Goal: Task Accomplishment & Management: Manage account settings

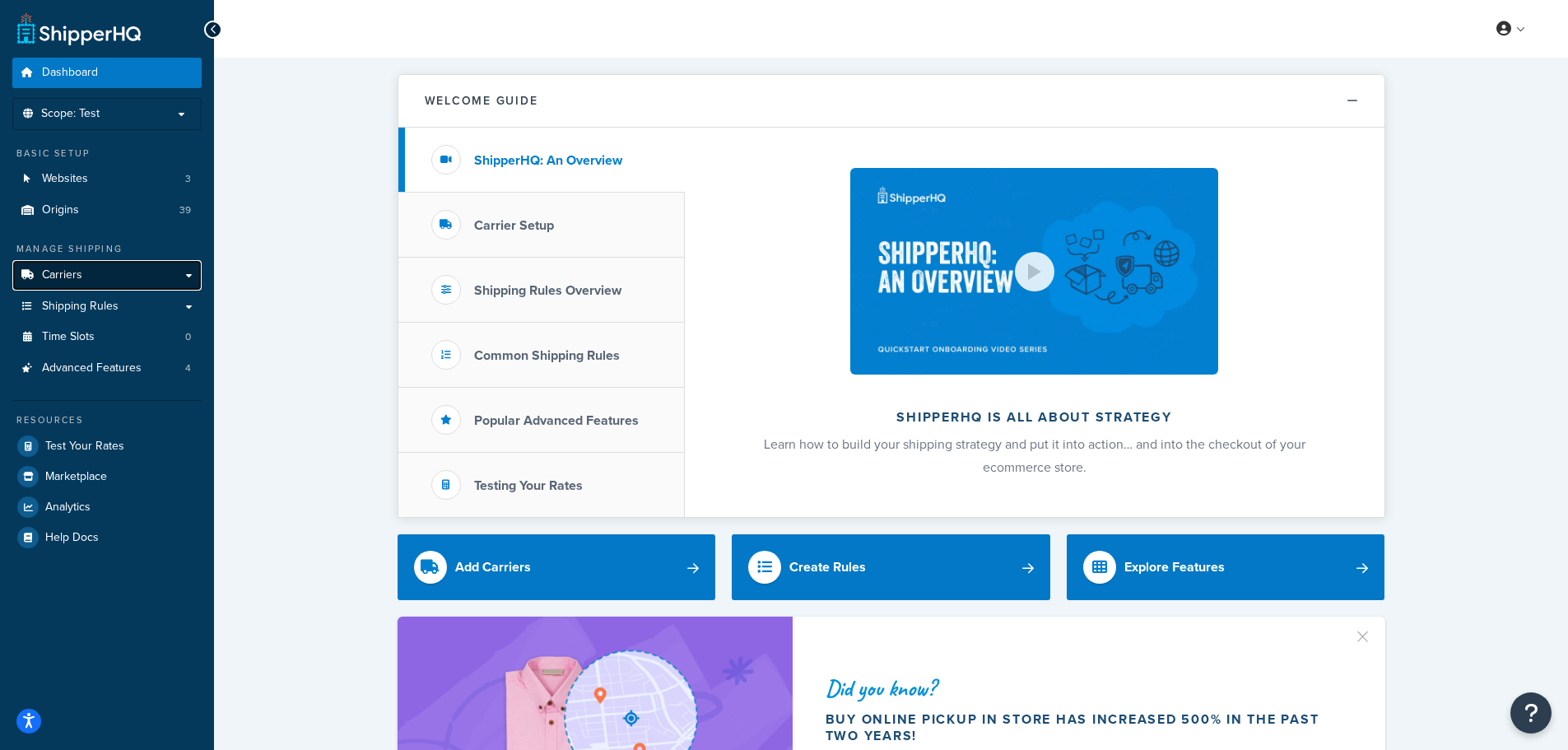
click at [142, 272] on link "Carriers" at bounding box center [107, 275] width 190 height 31
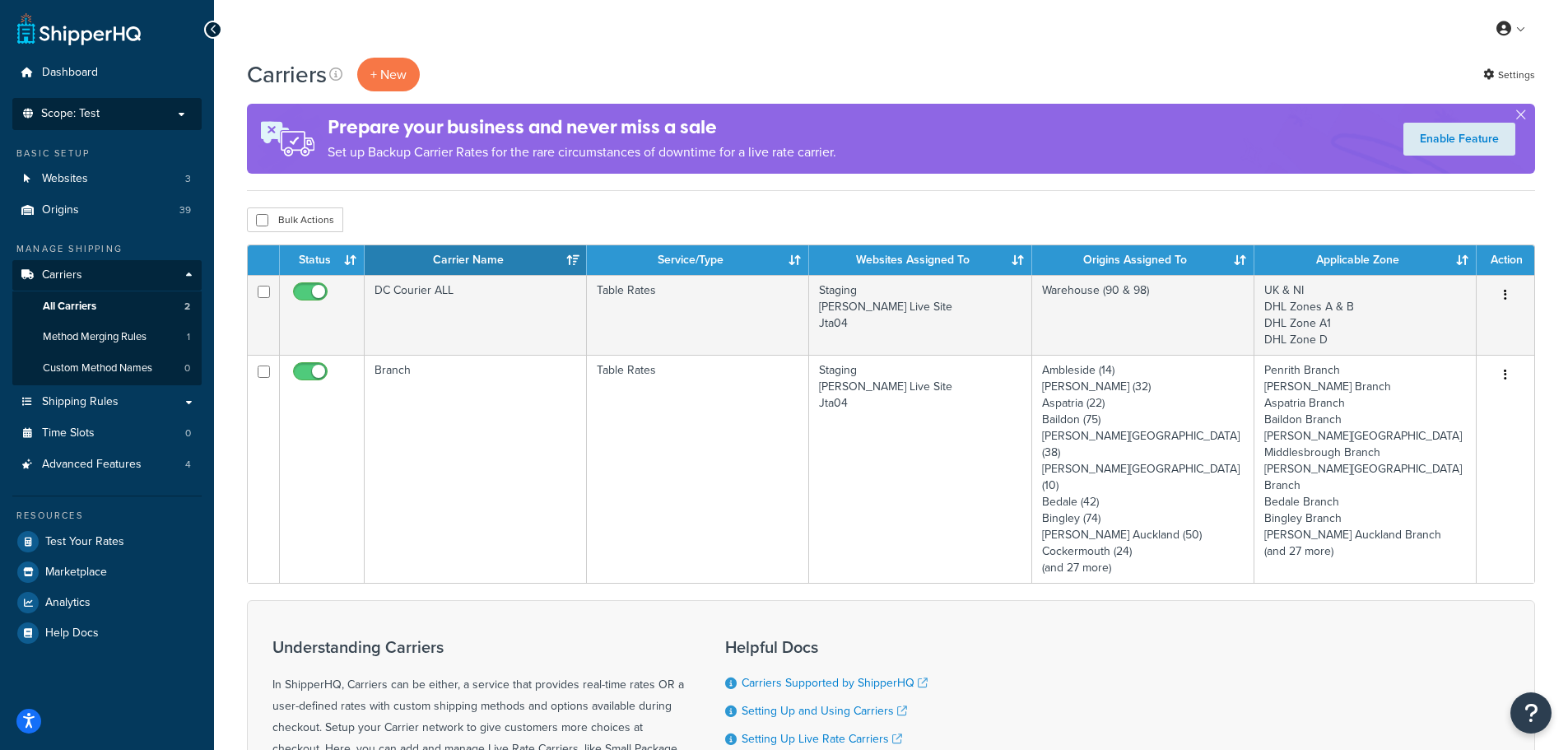
click at [133, 109] on p "Scope: Test" at bounding box center [107, 114] width 174 height 14
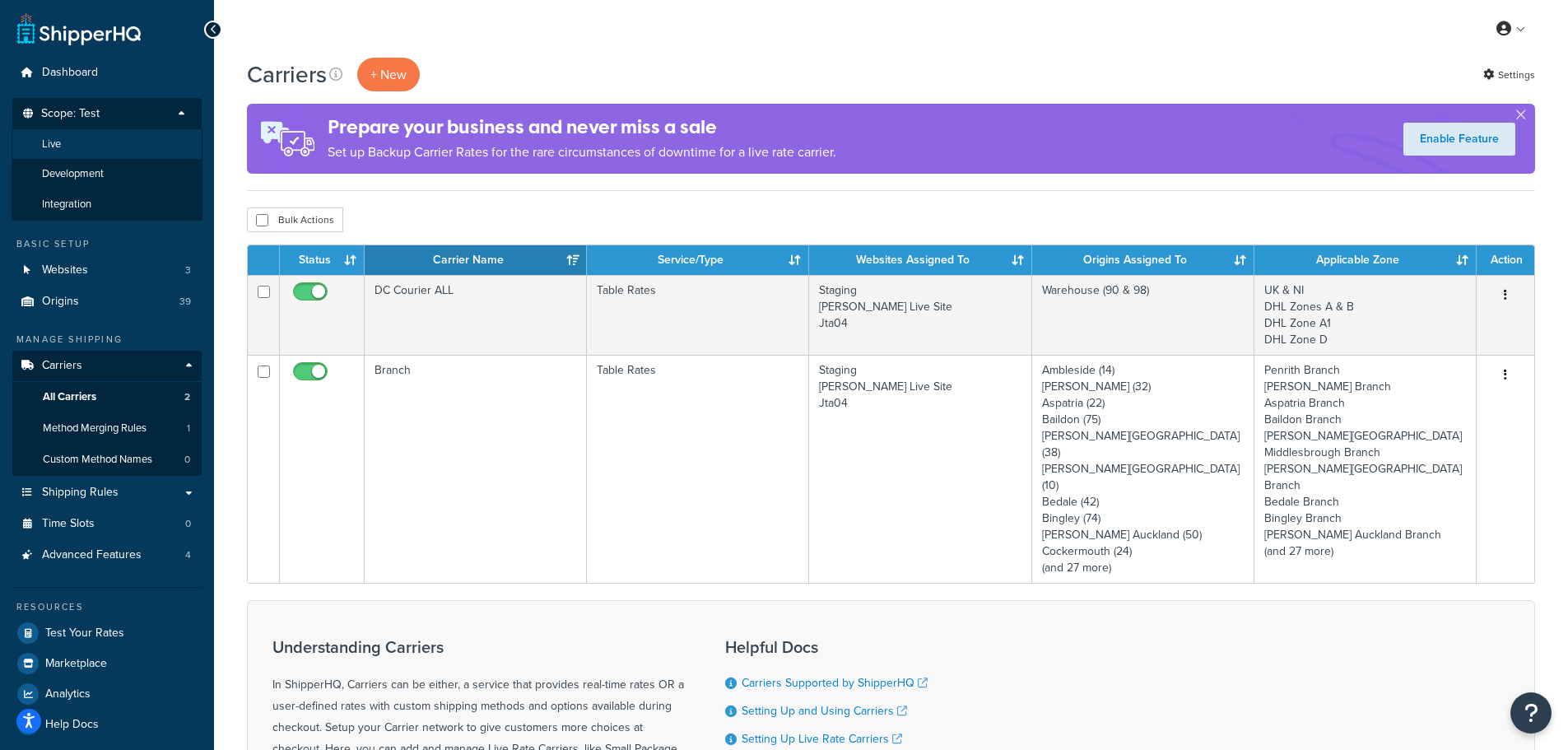
click at [112, 147] on li "Live" at bounding box center [107, 144] width 191 height 31
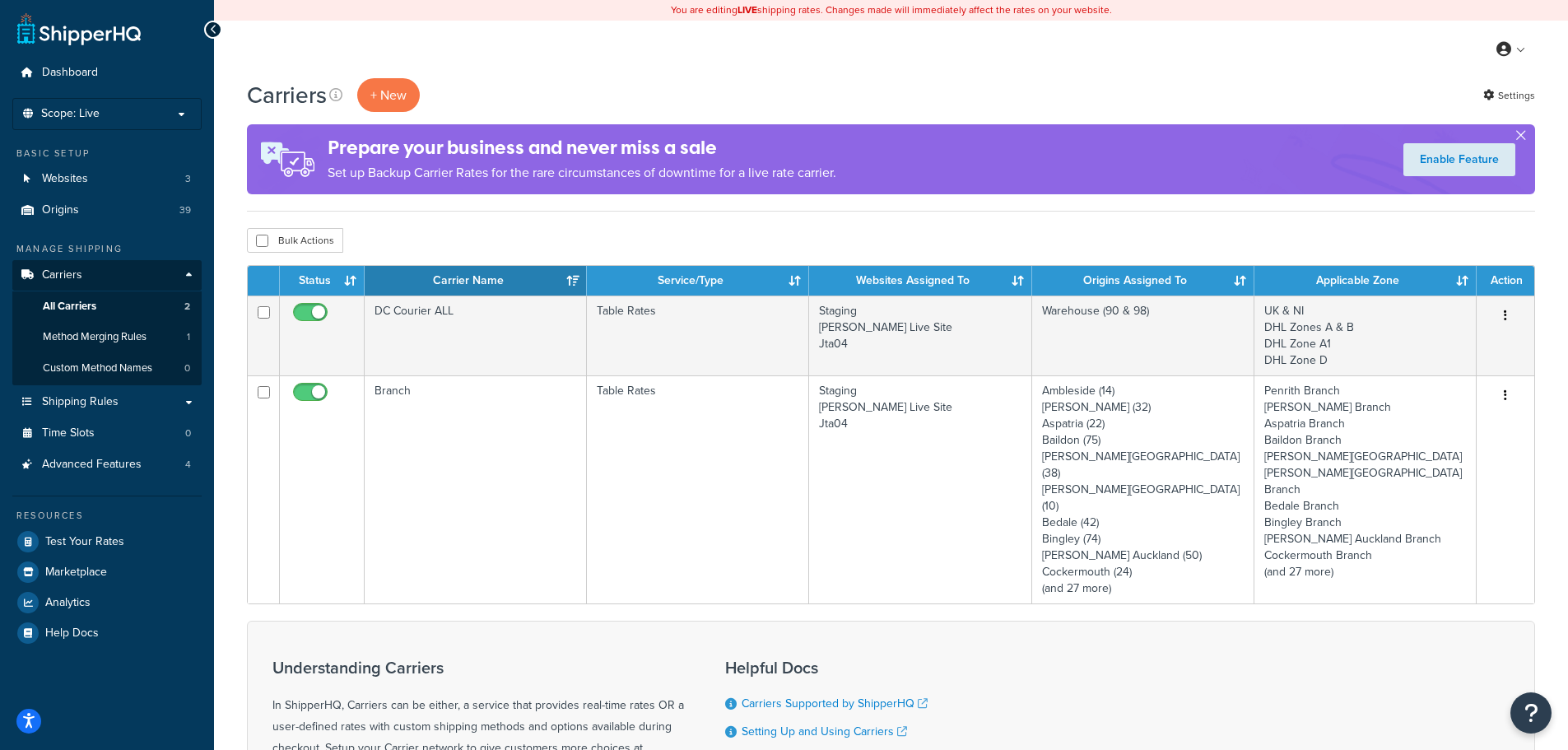
click at [1523, 137] on button "button" at bounding box center [1521, 139] width 4 height 4
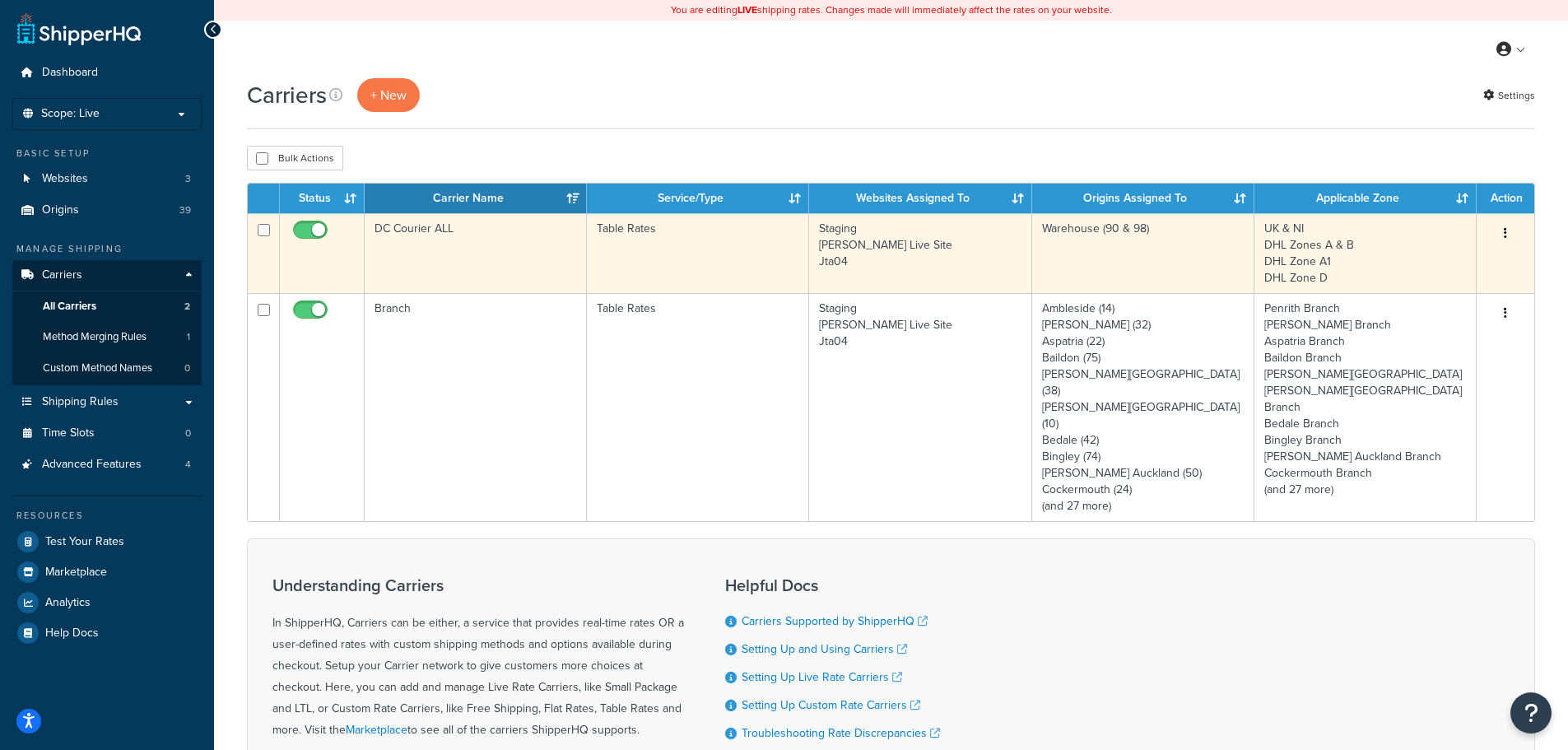
click at [483, 237] on td "DC Courier ALL" at bounding box center [476, 252] width 222 height 80
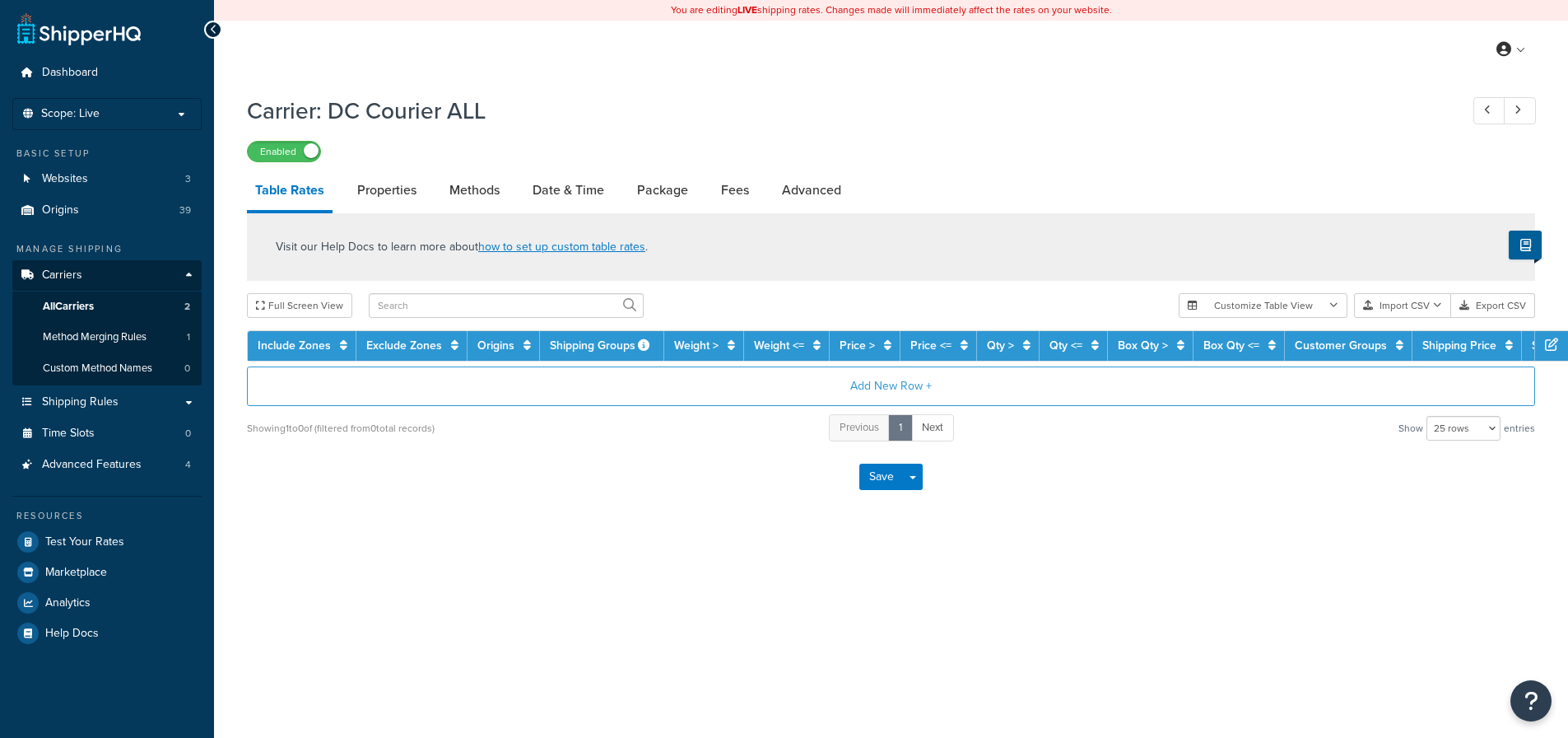
select select "25"
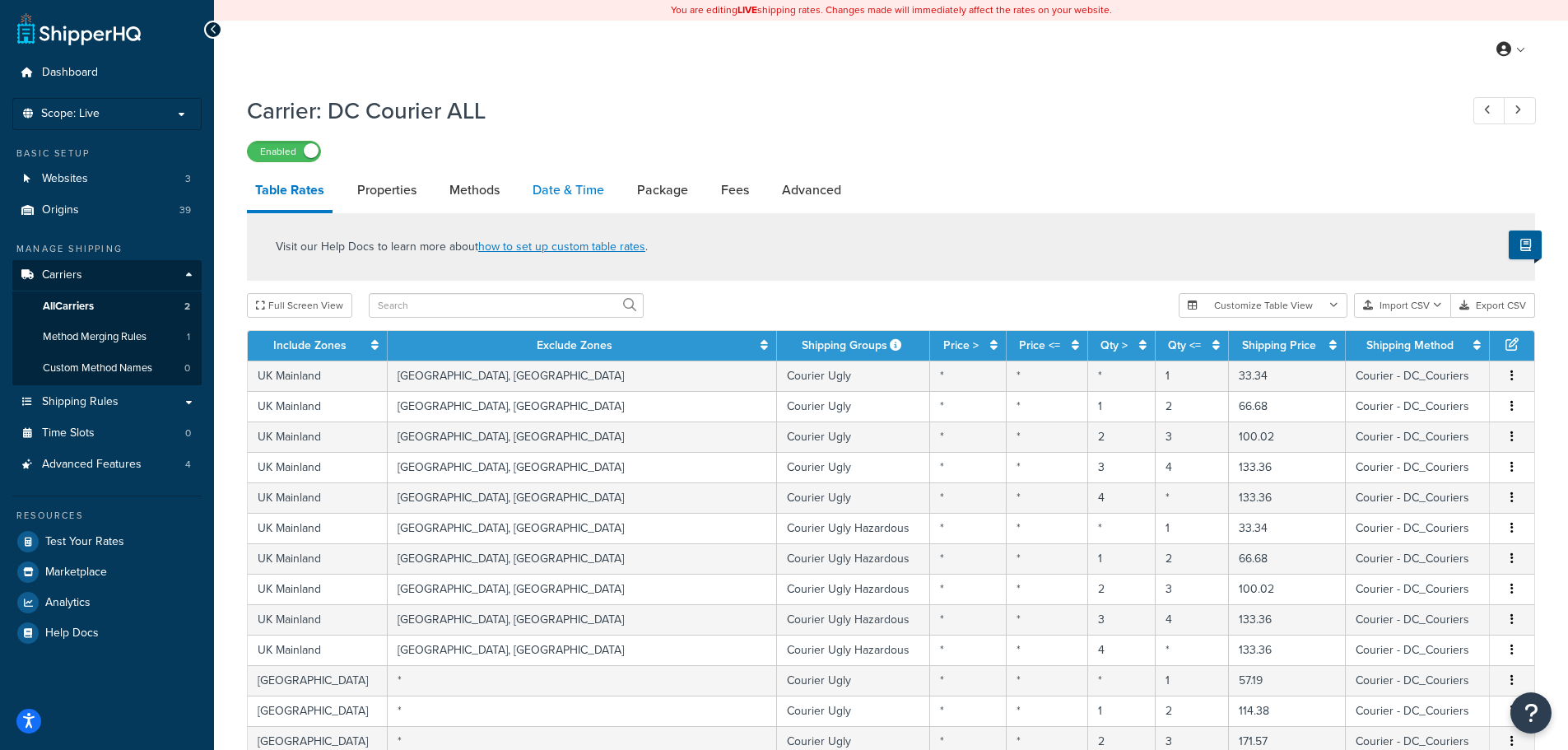
click at [555, 195] on link "Date & Time" at bounding box center [568, 190] width 88 height 39
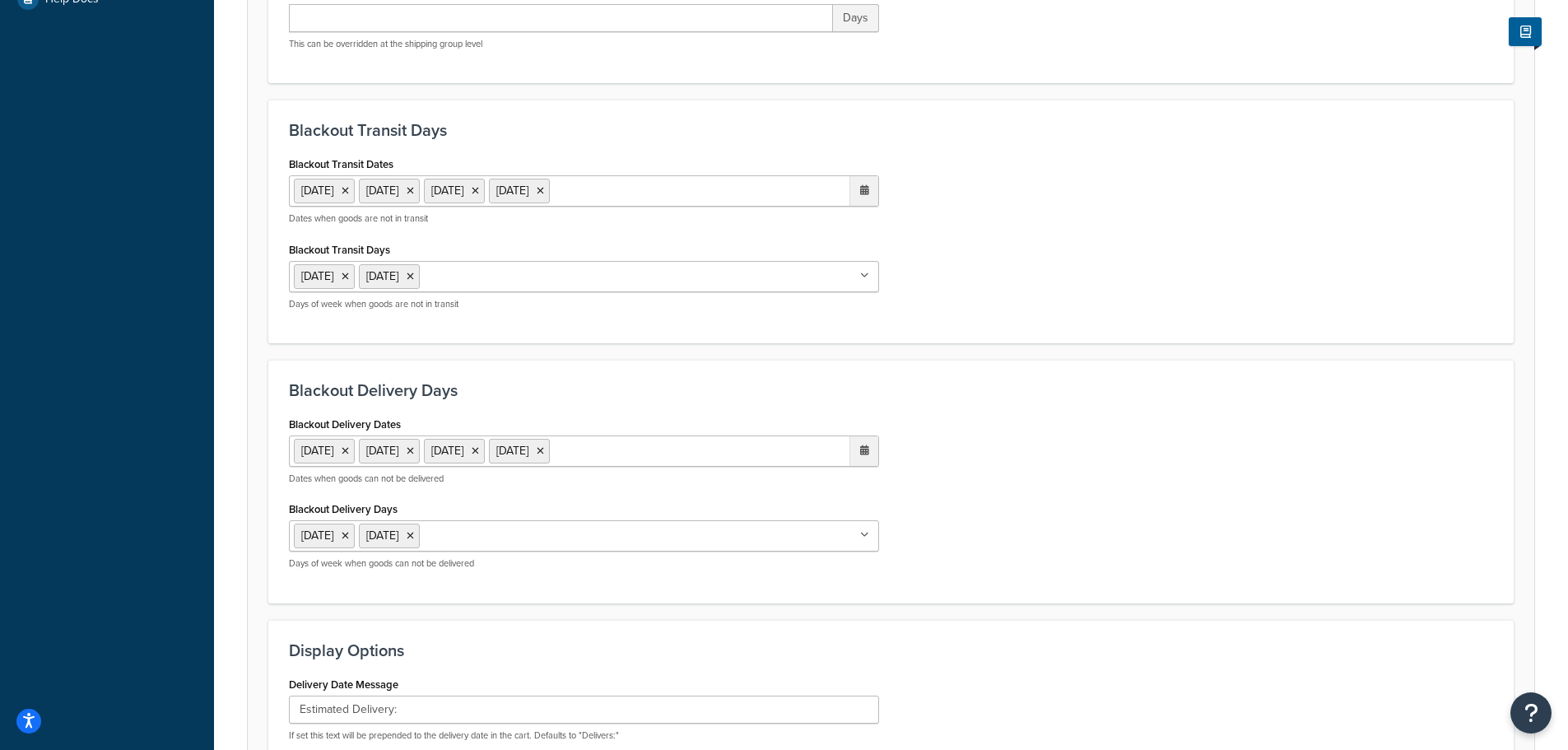
scroll to position [659, 0]
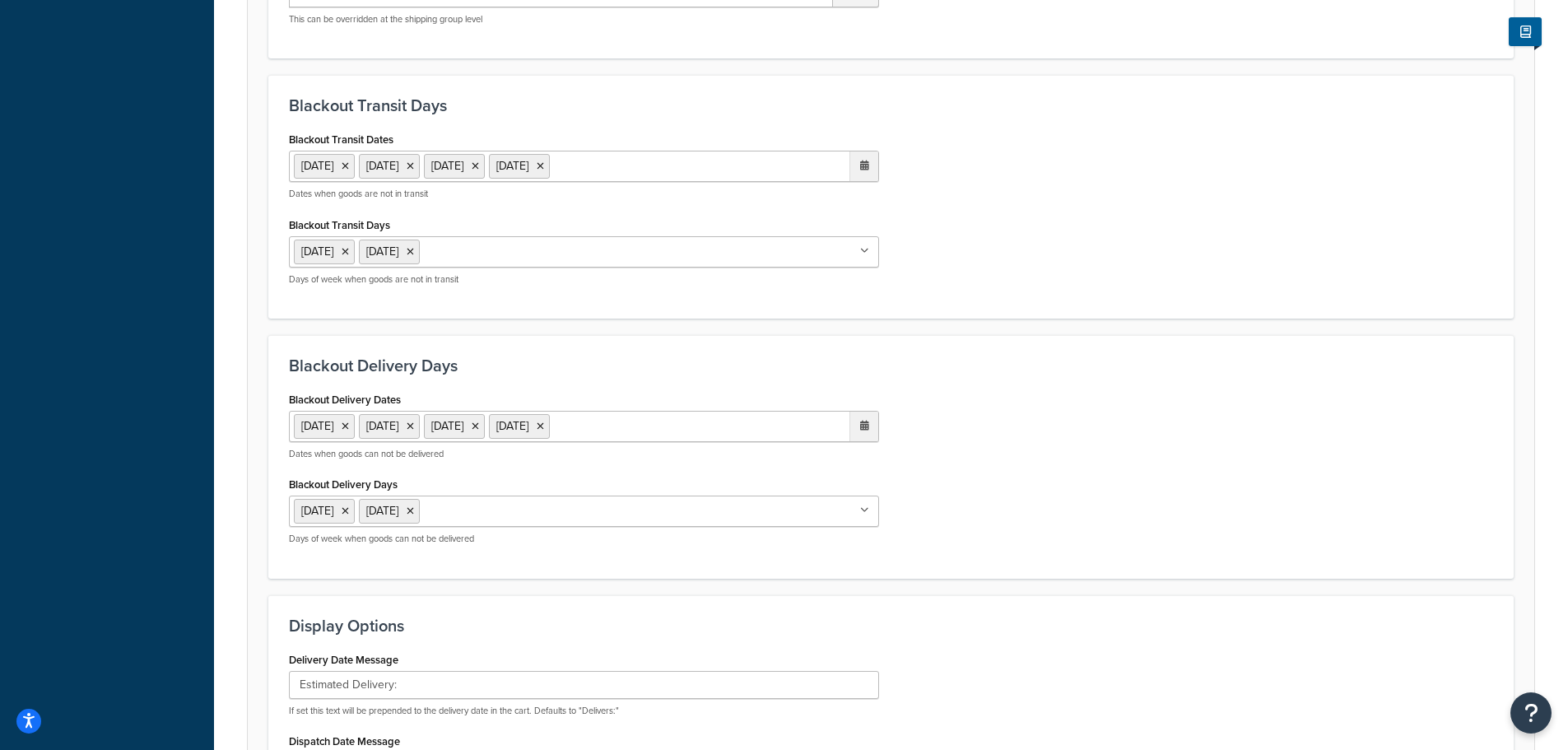
click at [712, 170] on ul "25 Dec 2025 26 Dec 2025 31 Dec 2025 1 Jan 2026" at bounding box center [584, 166] width 590 height 31
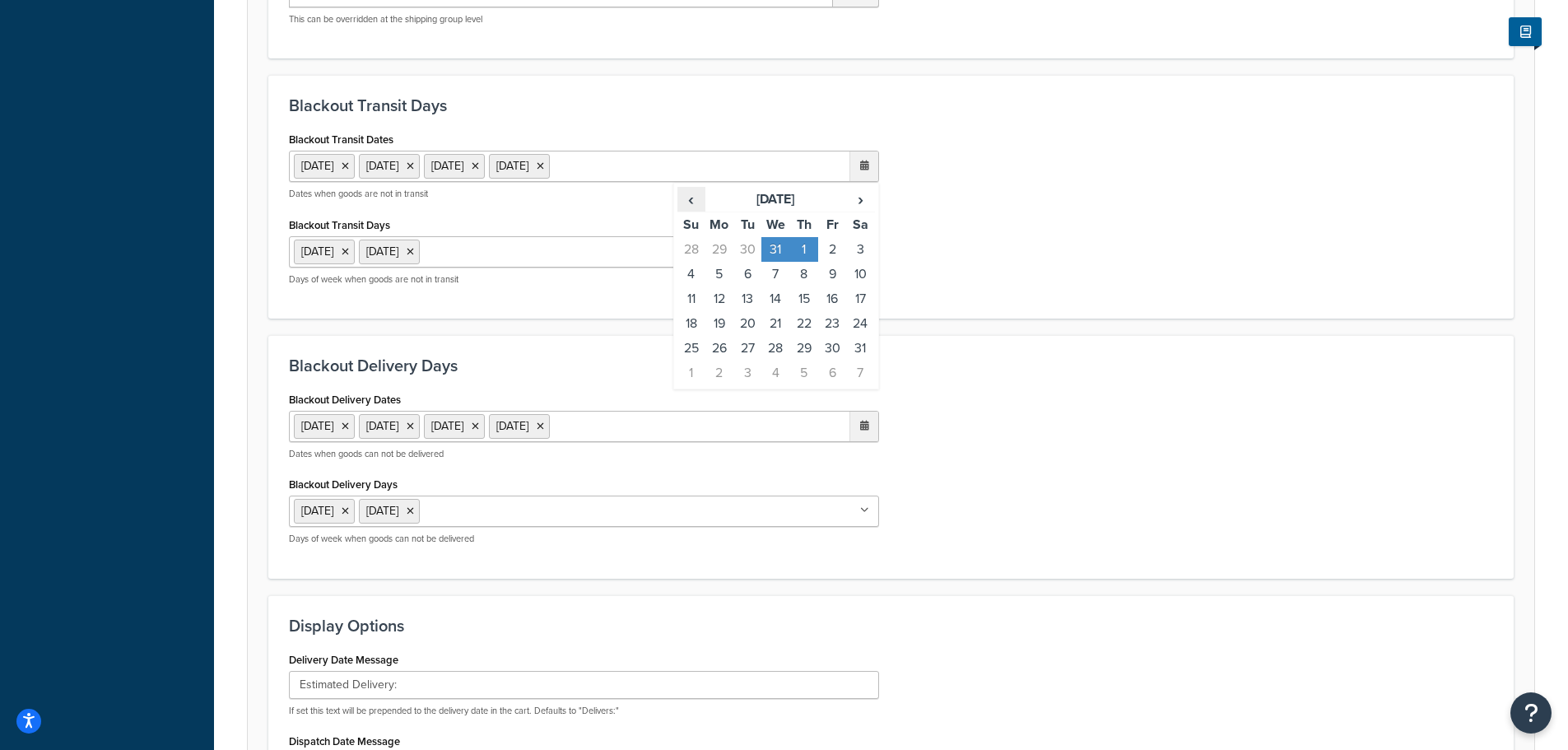
click at [700, 203] on span "‹" at bounding box center [691, 199] width 26 height 23
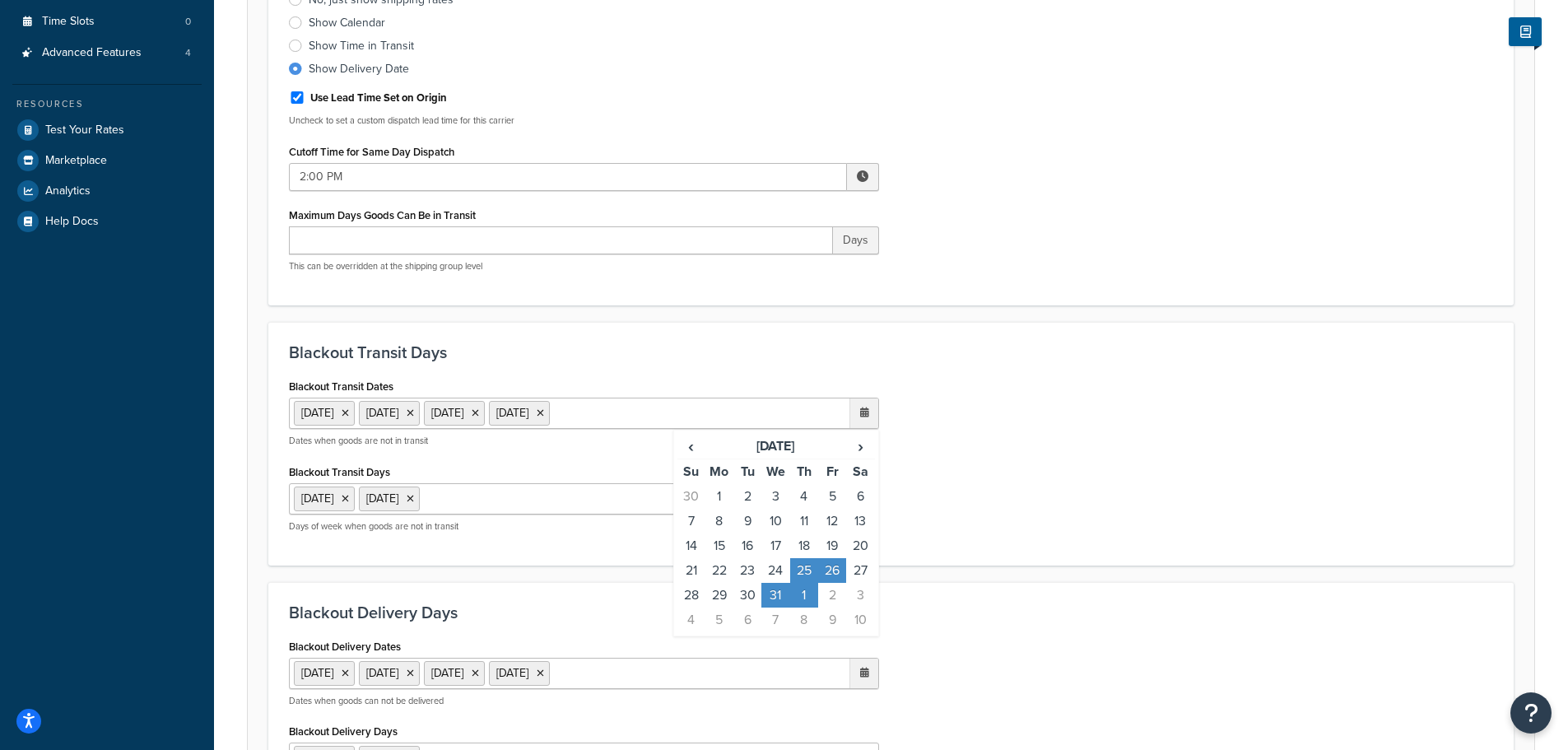
scroll to position [494, 0]
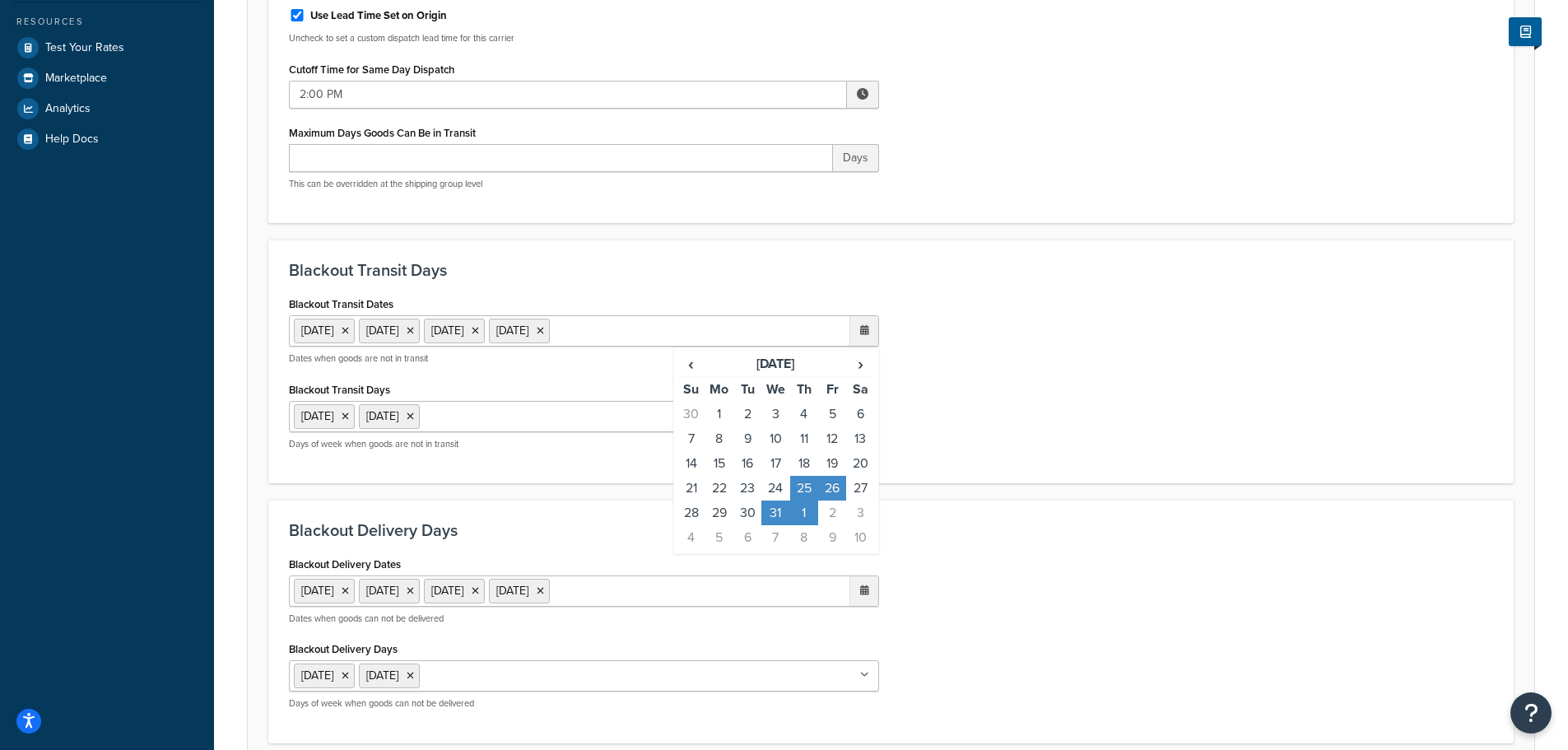
click at [1003, 326] on div "Blackout Transit Dates 25 Dec 2025 26 Dec 2025 31 Dec 2025 1 Jan 2026 ‹ Decembe…" at bounding box center [891, 376] width 1229 height 170
click at [1278, 494] on form "Select a date and time display option. These settings are optional. Learn more …" at bounding box center [891, 432] width 1287 height 1426
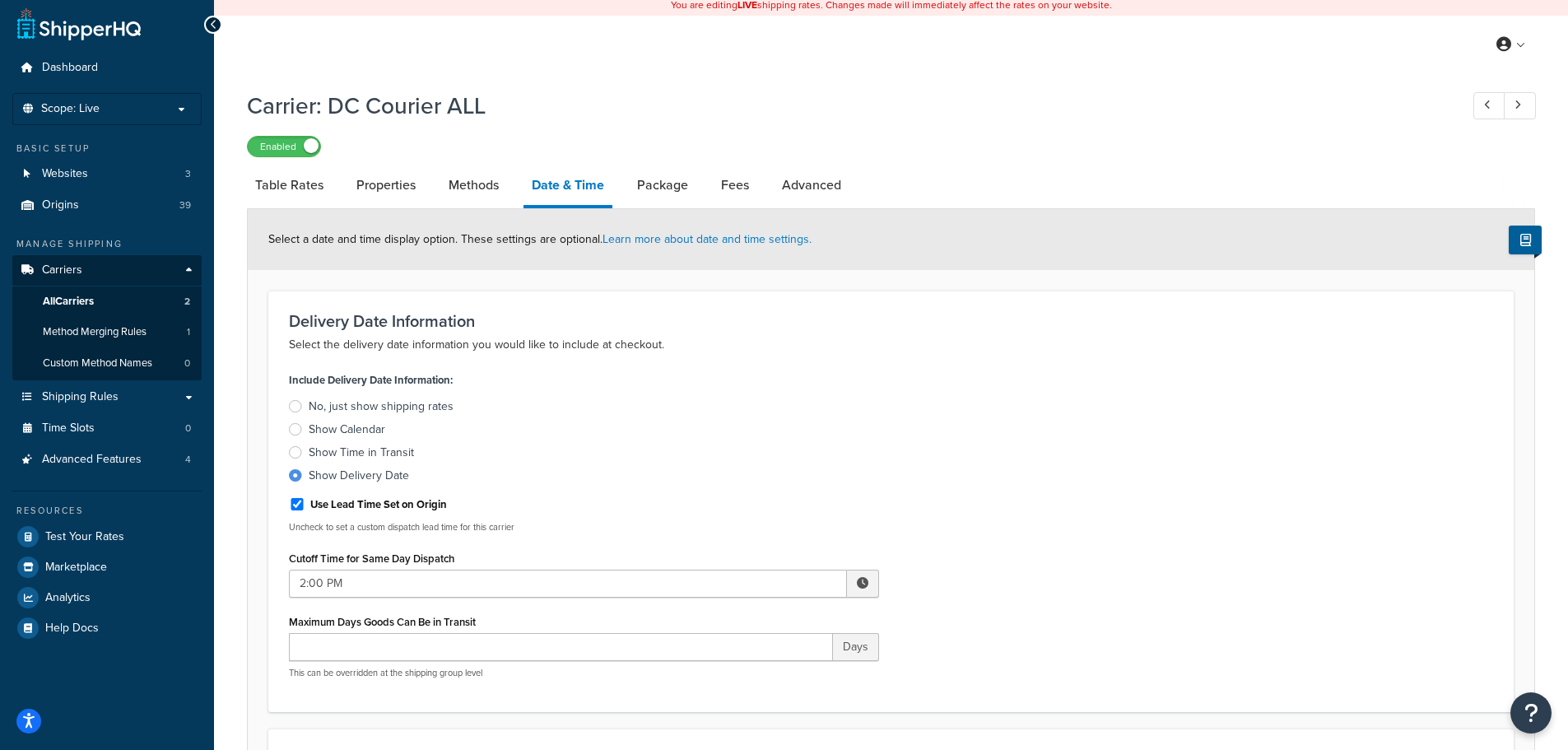
scroll to position [0, 0]
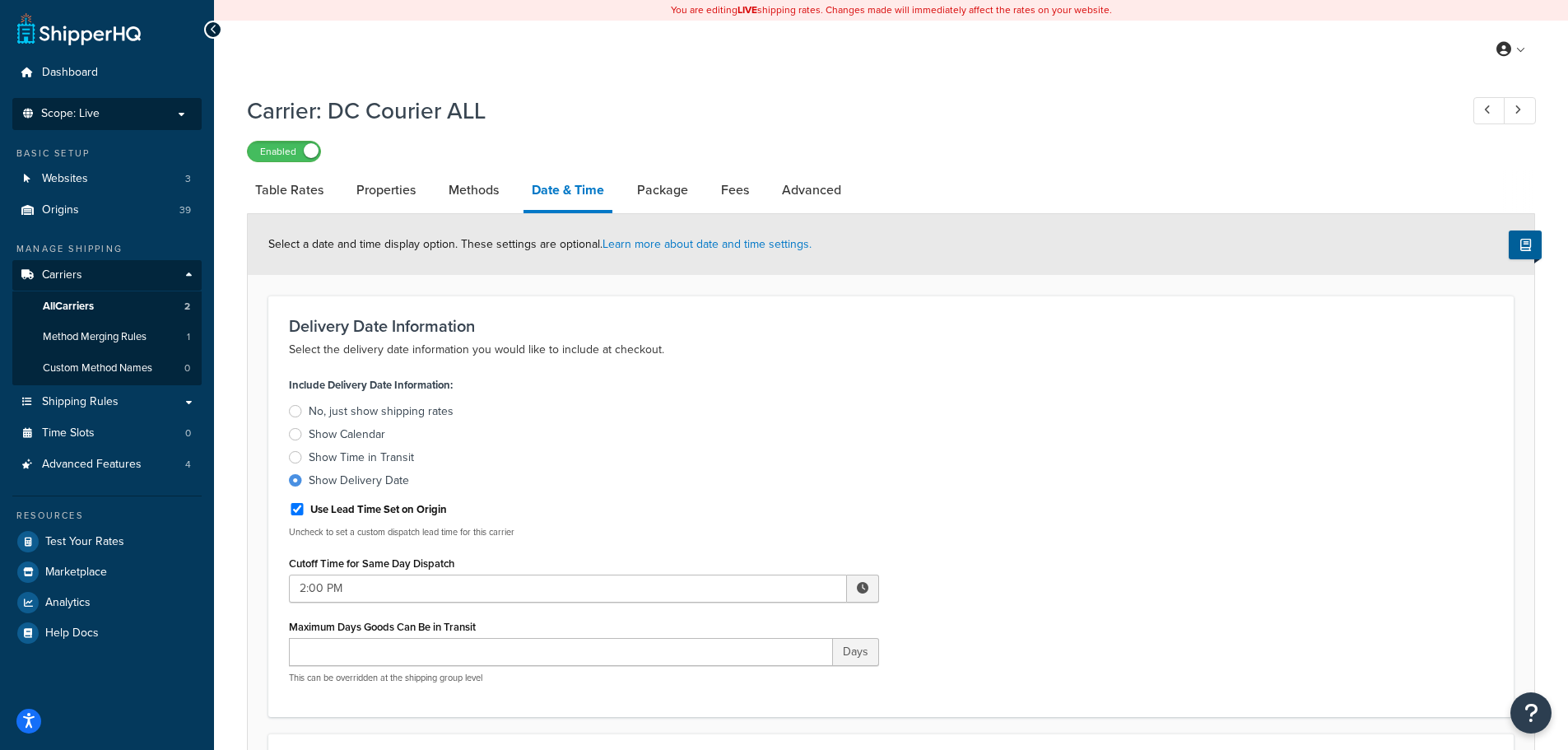
click at [158, 109] on p "Scope: Live" at bounding box center [107, 114] width 174 height 14
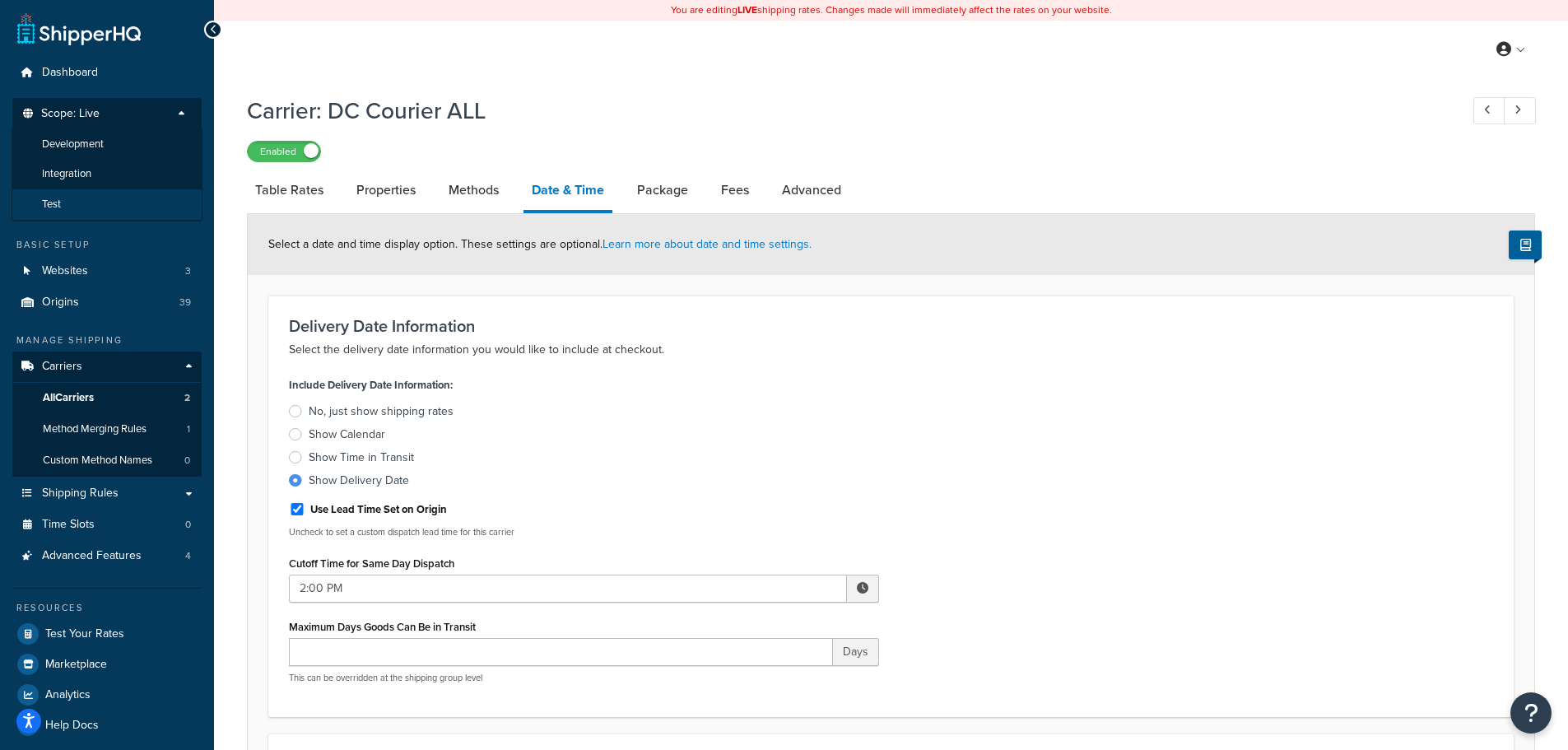
click at [127, 195] on li "Test" at bounding box center [107, 205] width 191 height 31
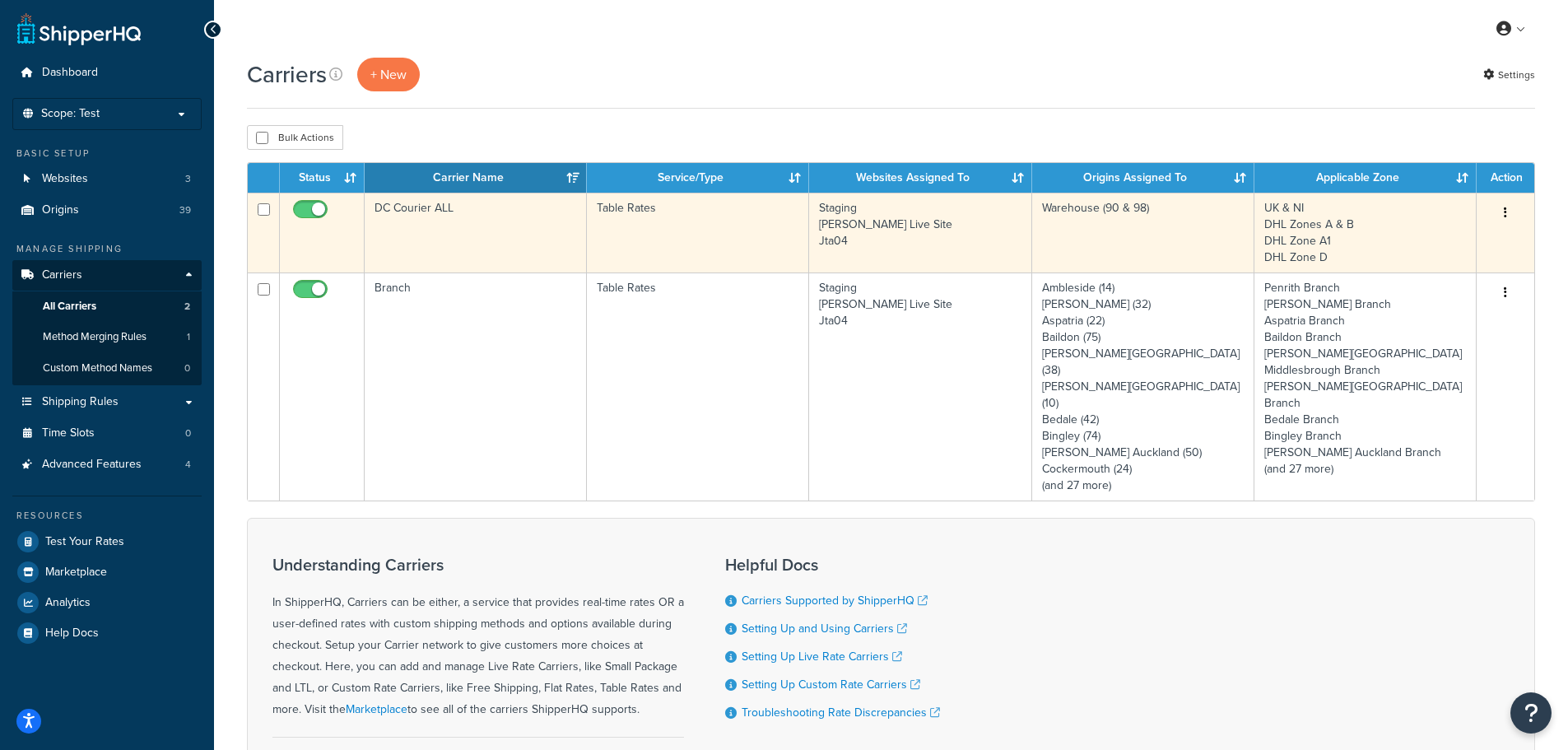
click at [1488, 214] on div "Edit Duplicate [GEOGRAPHIC_DATA]" at bounding box center [1505, 213] width 38 height 26
click at [1498, 213] on button "button" at bounding box center [1505, 213] width 23 height 26
click at [1488, 238] on link "Edit" at bounding box center [1439, 246] width 130 height 34
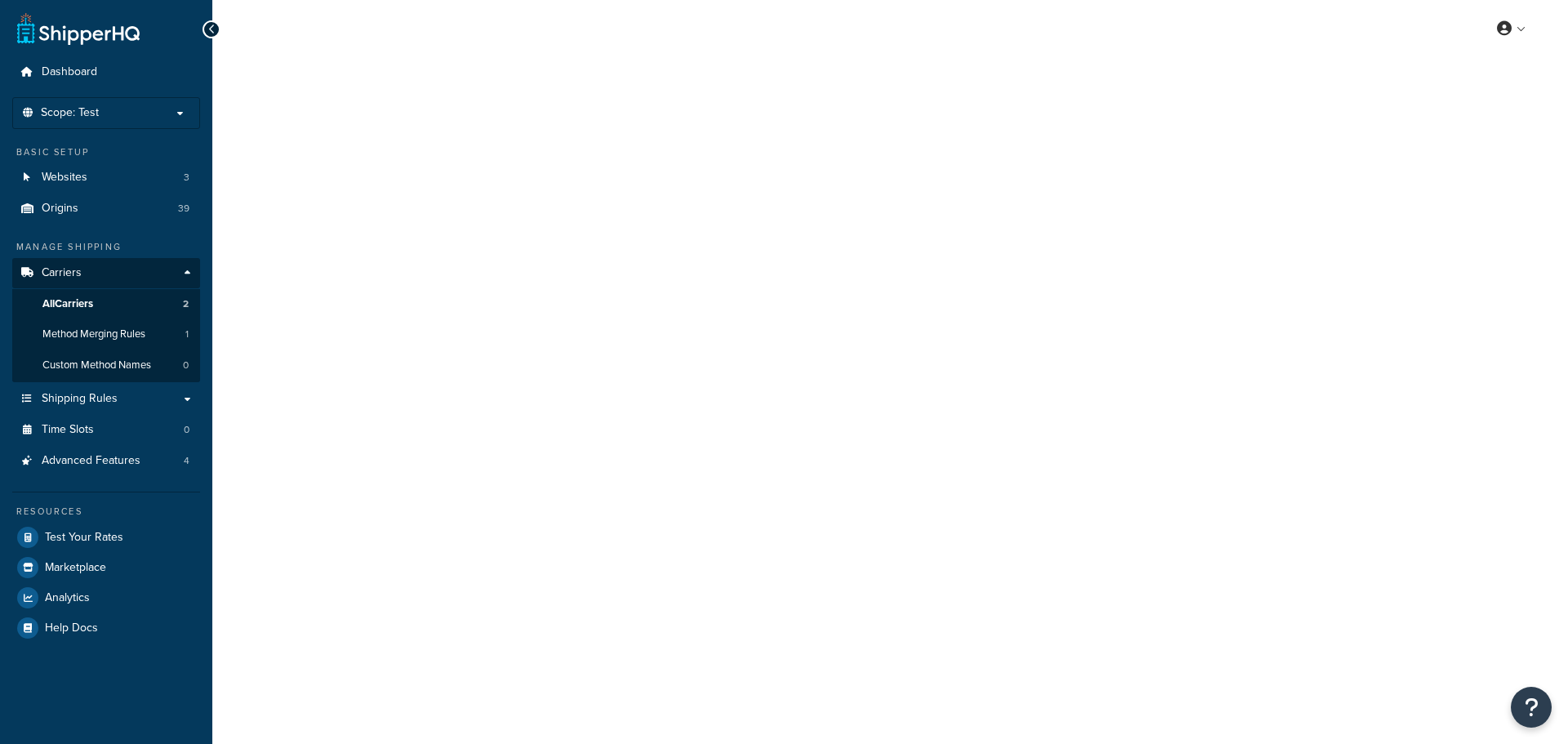
select select "25"
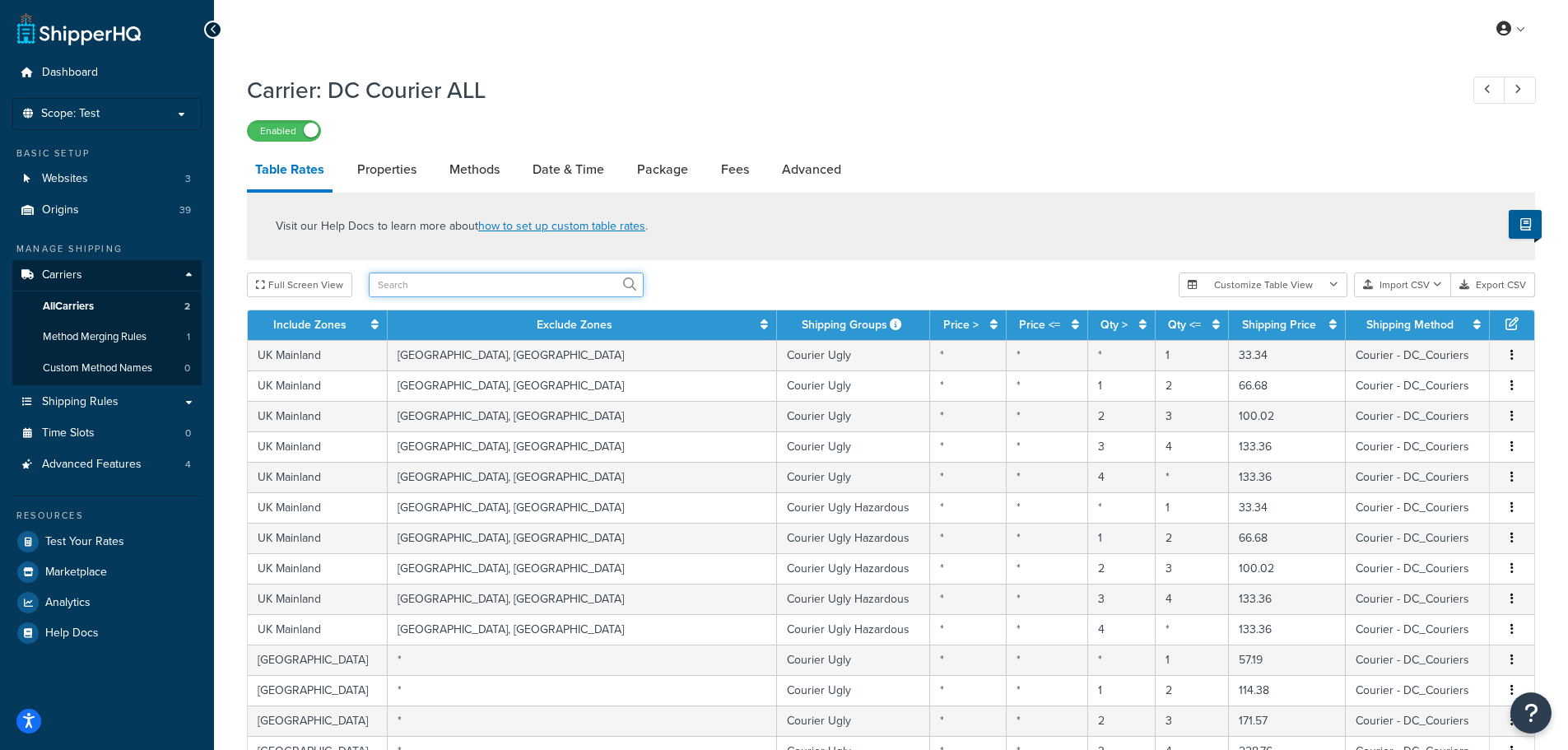
click at [462, 286] on input "text" at bounding box center [507, 285] width 275 height 25
type input "ugly"
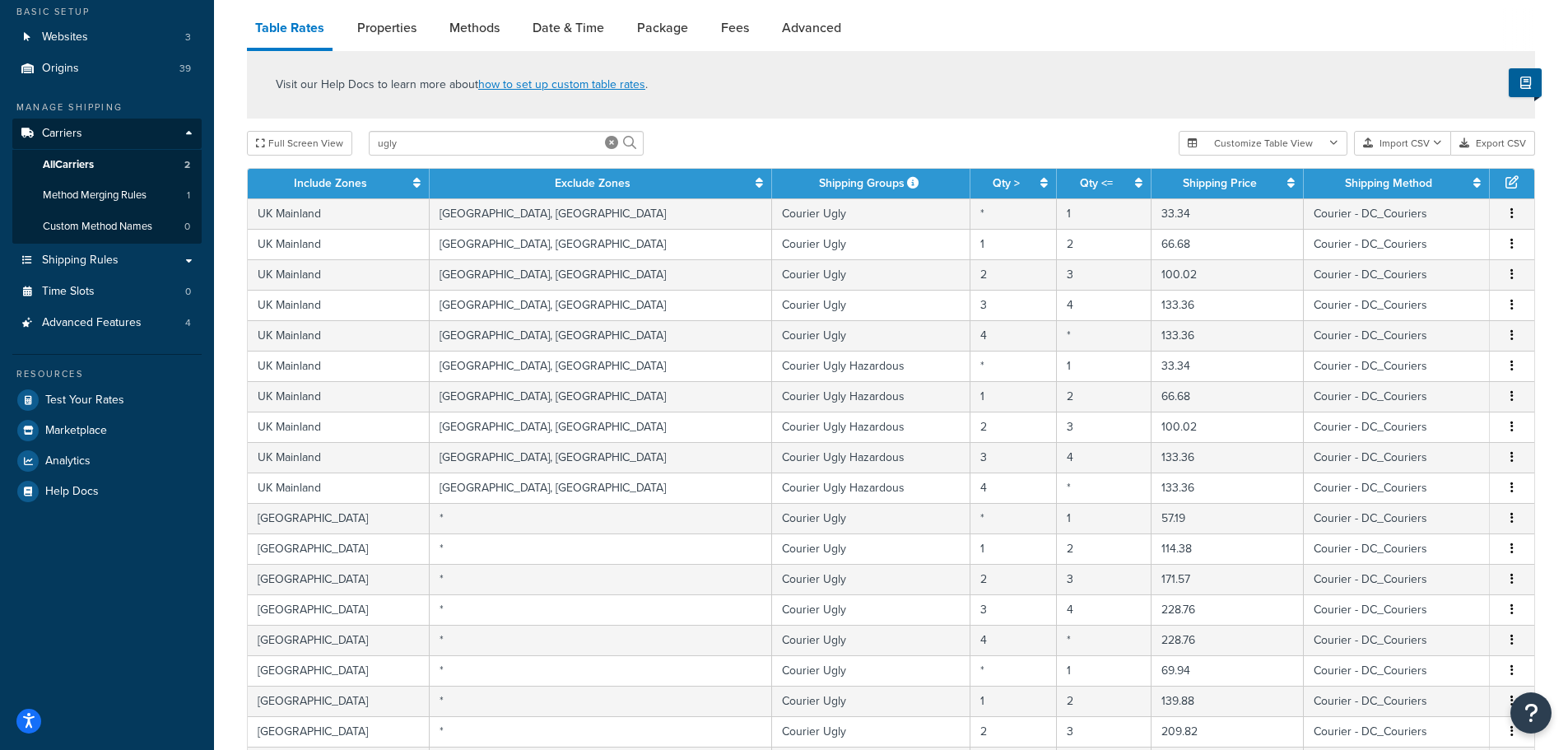
scroll to position [102, 0]
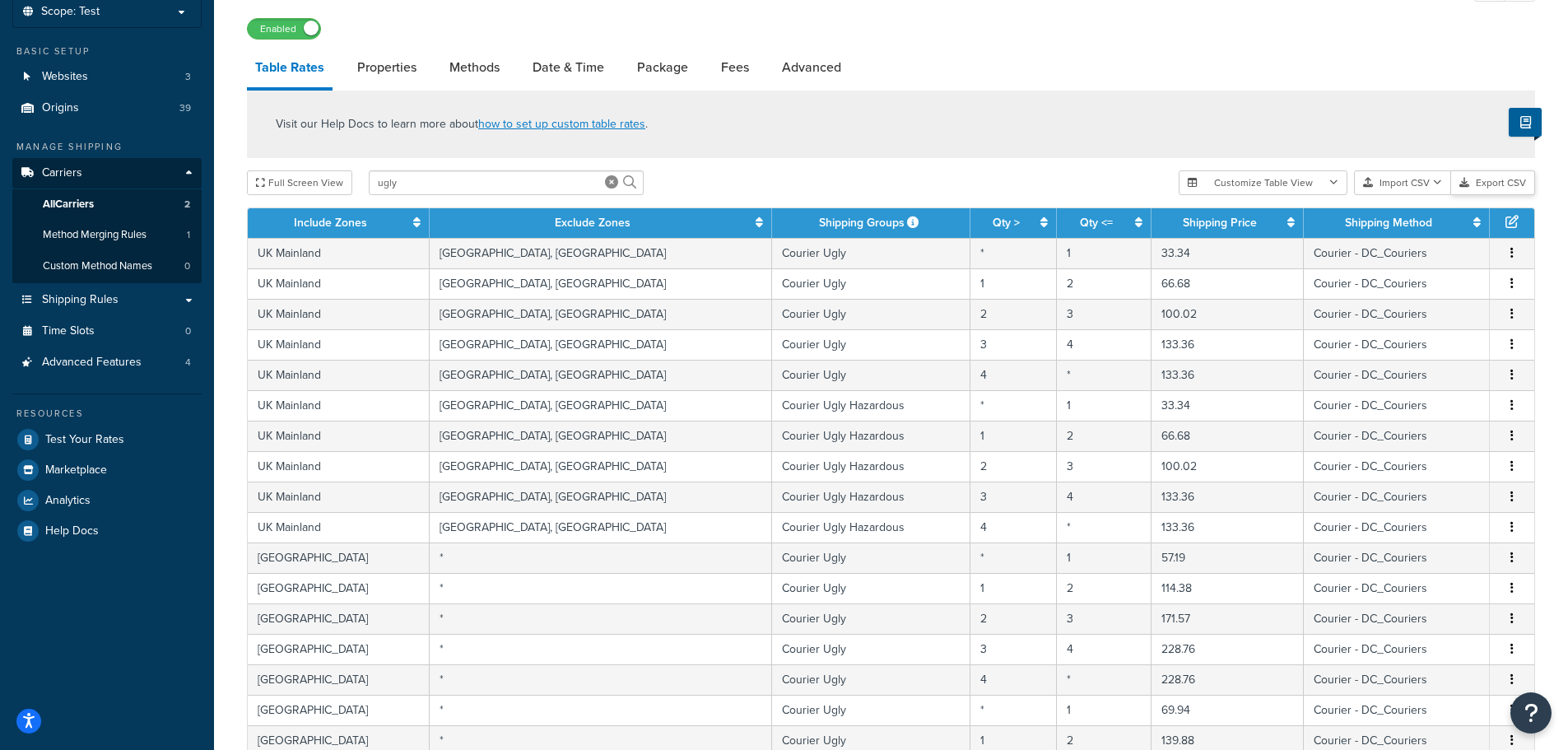
click at [1488, 180] on button "Export CSV" at bounding box center [1493, 183] width 84 height 25
